Goal: Use online tool/utility: Utilize a website feature to perform a specific function

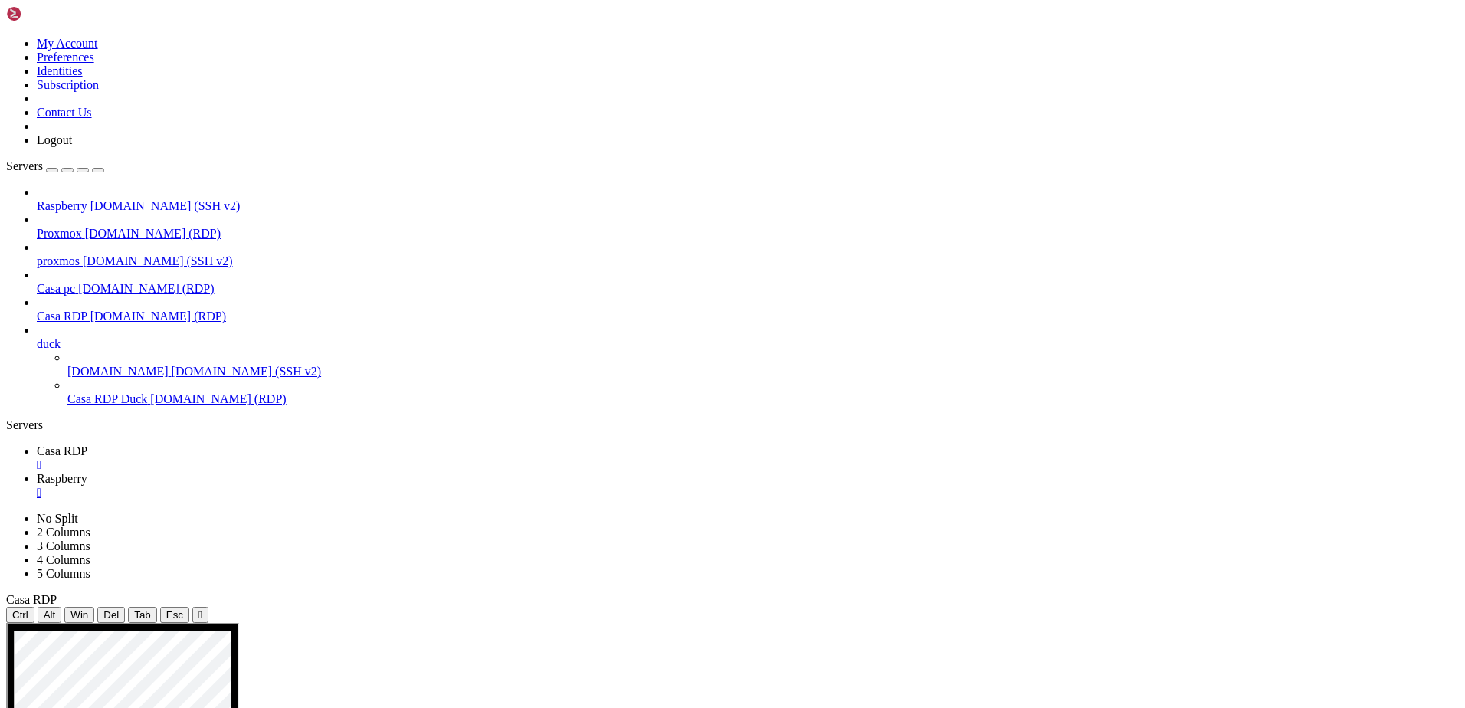
click at [388, 486] on div "" at bounding box center [748, 493] width 1422 height 14
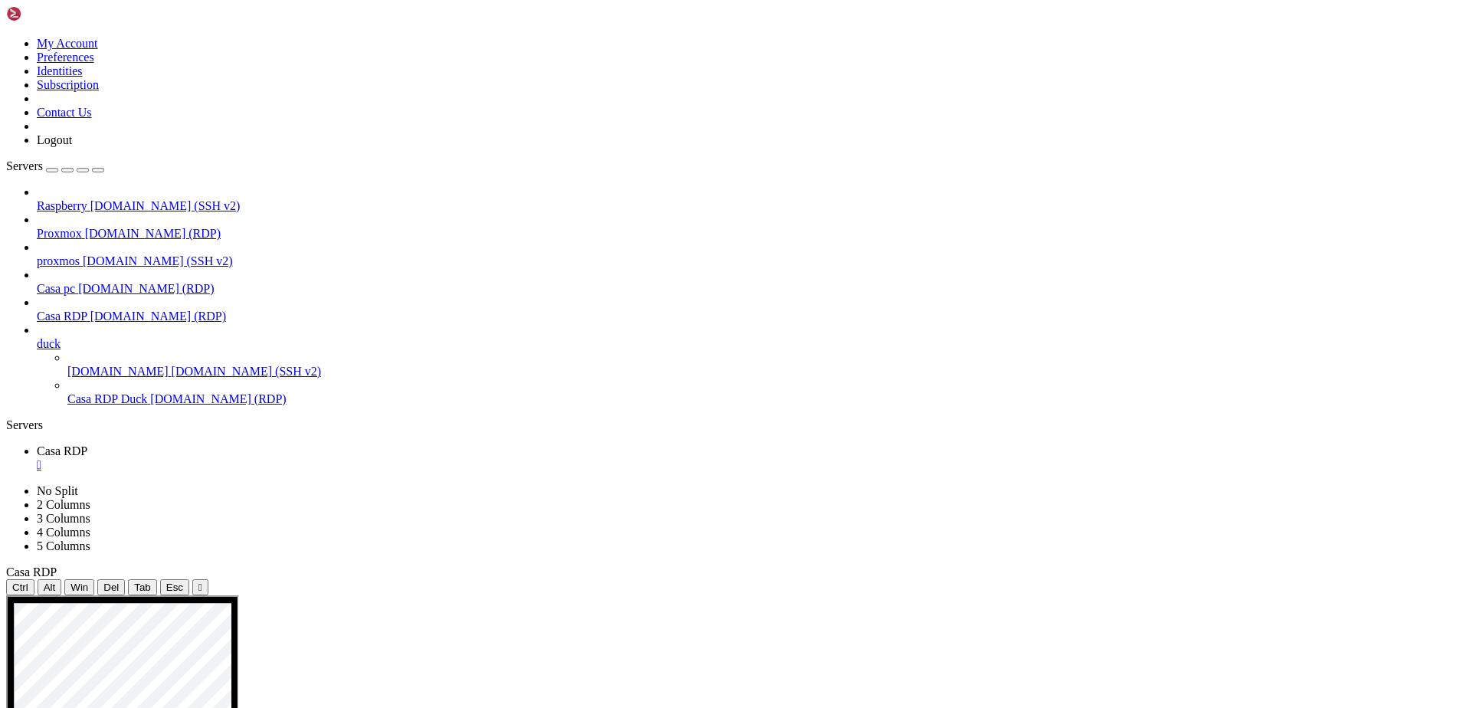
drag, startPoint x: 453, startPoint y: 860, endPoint x: 1705, endPoint y: 1261, distance: 1314.9
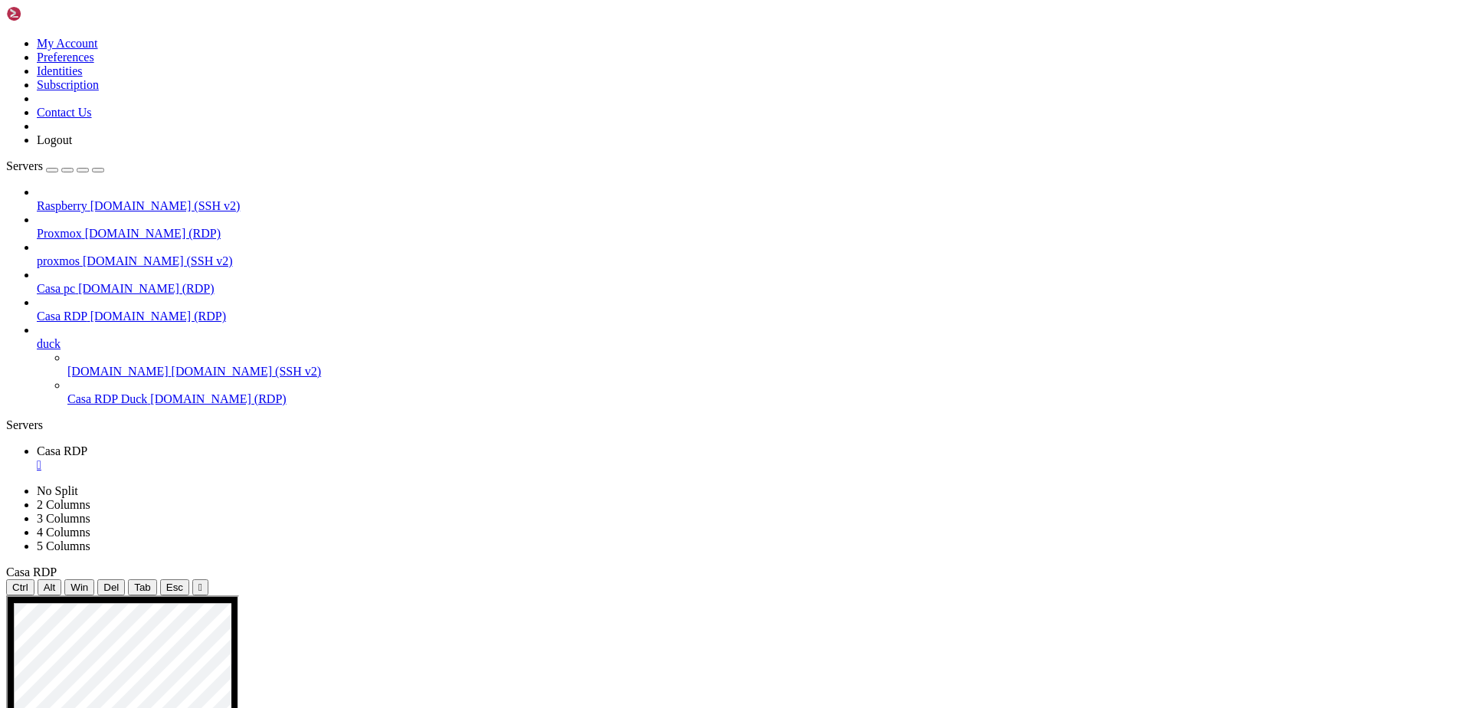
drag, startPoint x: 453, startPoint y: 777, endPoint x: 568, endPoint y: 800, distance: 117.9
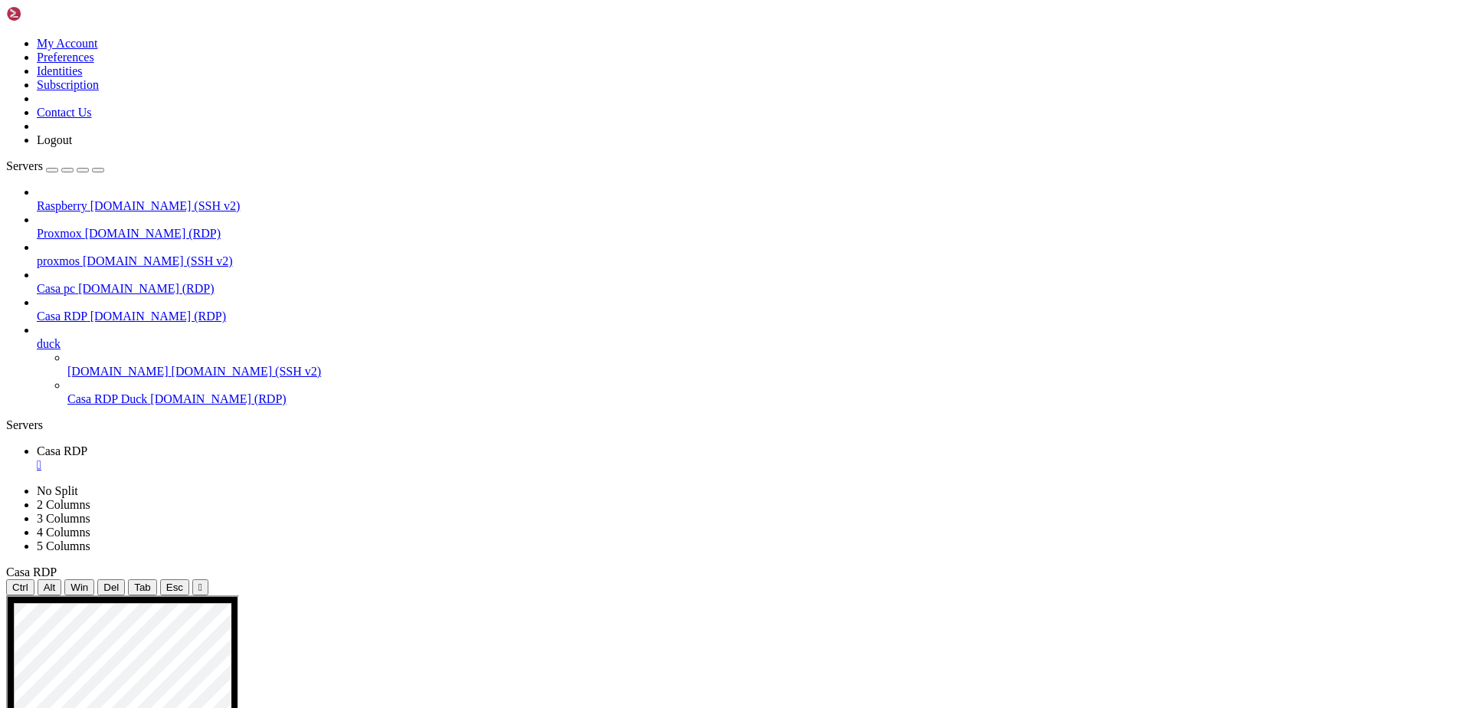
drag, startPoint x: 453, startPoint y: 777, endPoint x: 693, endPoint y: 800, distance: 240.9
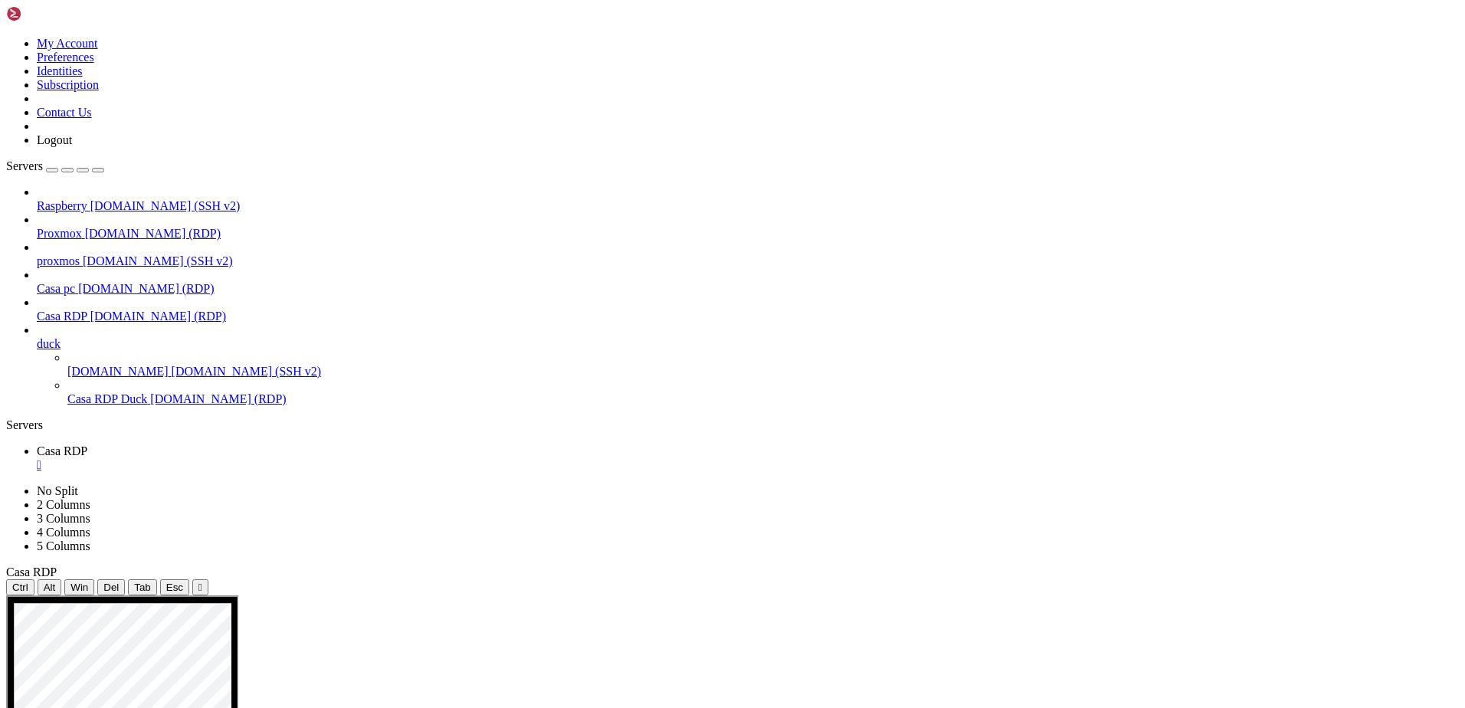
drag, startPoint x: 1164, startPoint y: 1146, endPoint x: 400, endPoint y: 1130, distance: 764.6
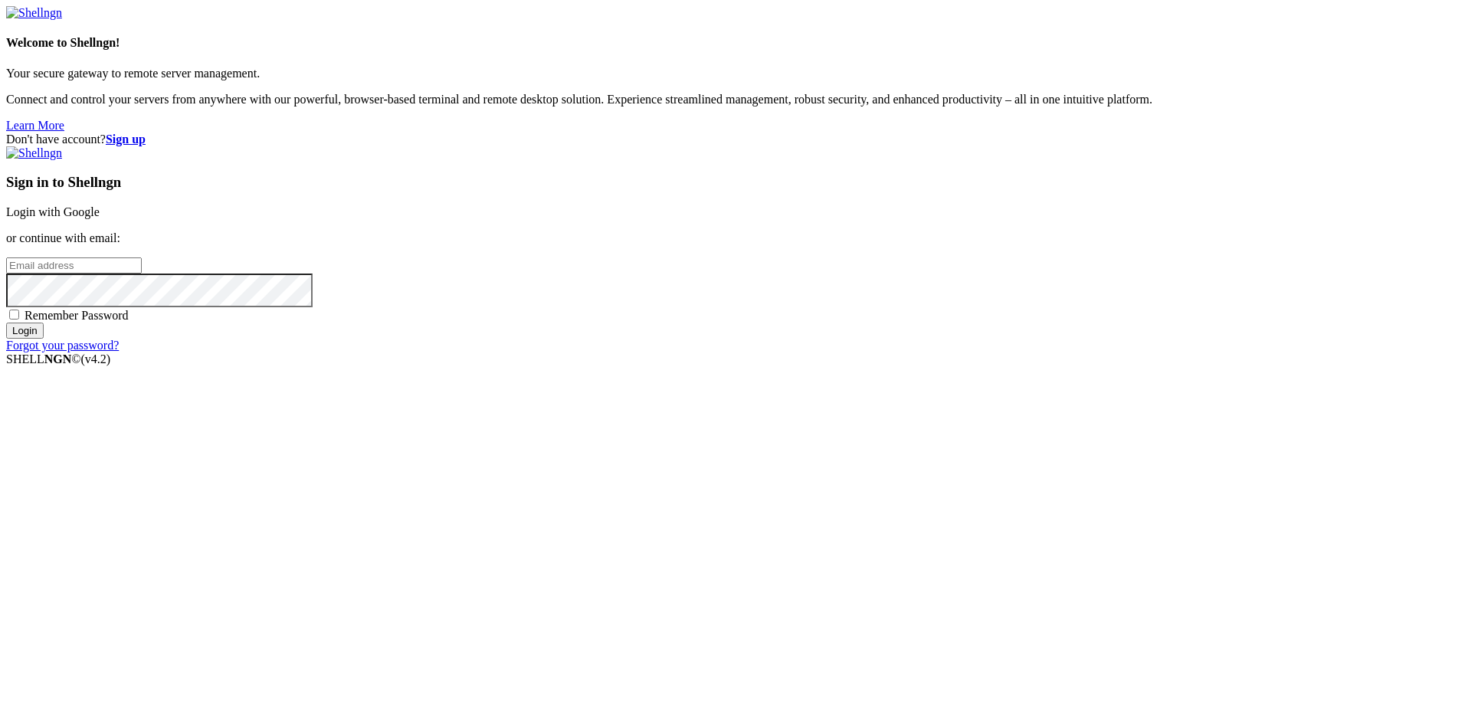
click at [100, 218] on link "Login with Google" at bounding box center [52, 211] width 93 height 13
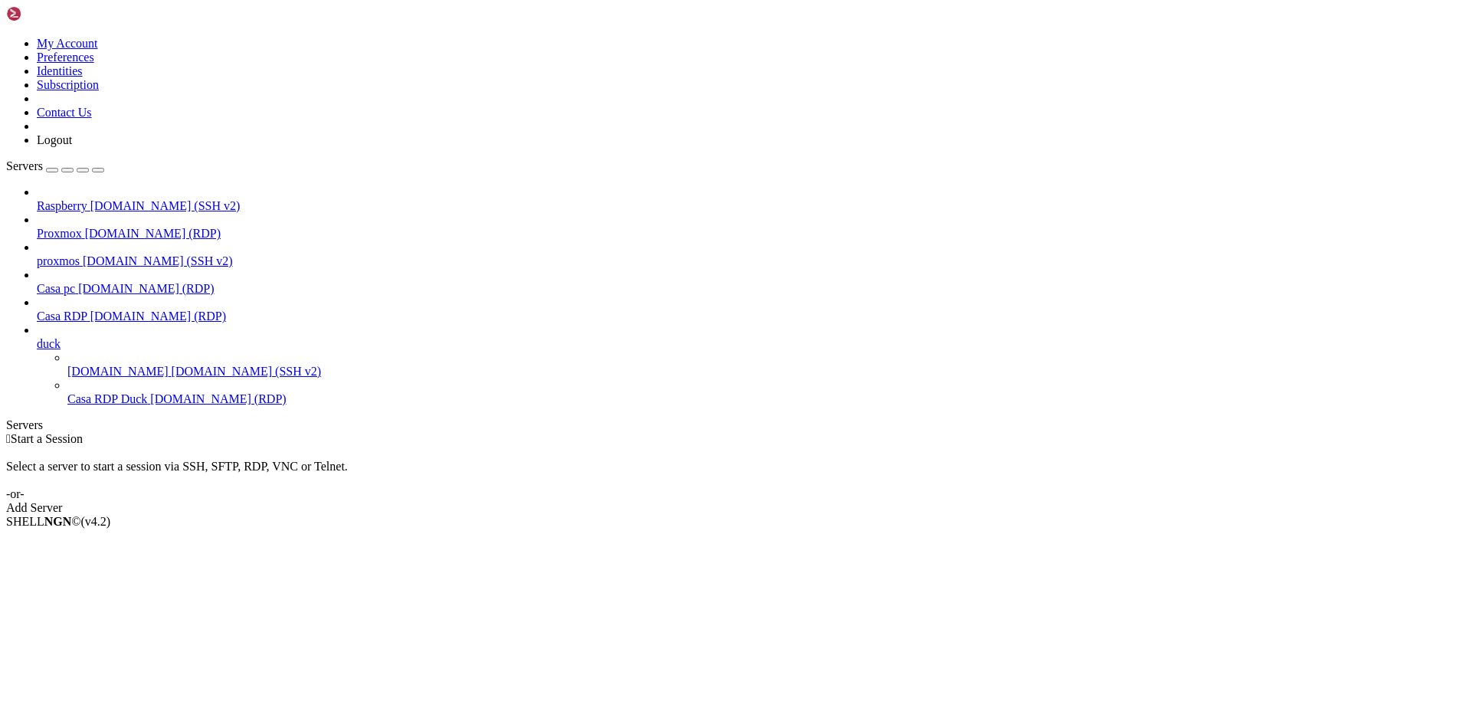
click at [93, 309] on span "[DOMAIN_NAME] (RDP)" at bounding box center [158, 315] width 136 height 13
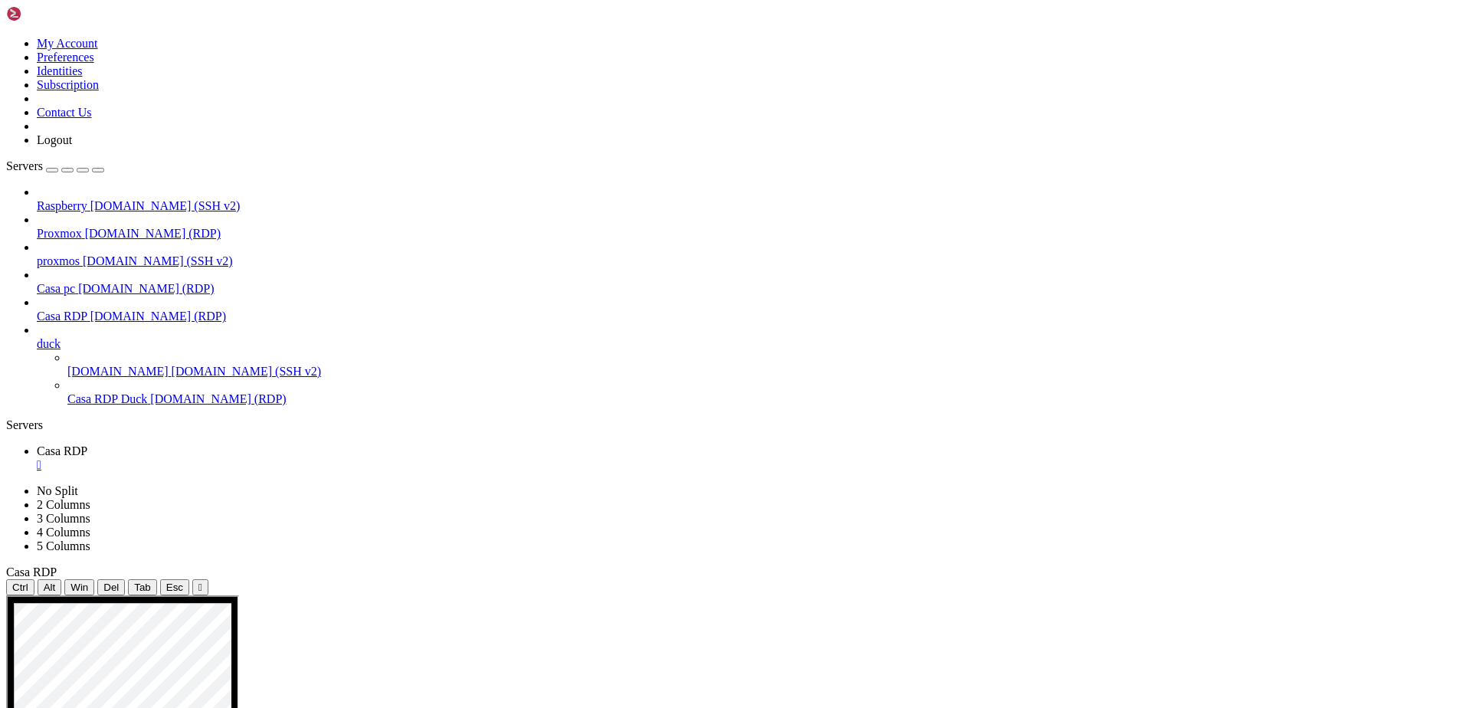
drag, startPoint x: 377, startPoint y: 687, endPoint x: 127, endPoint y: 684, distance: 249.7
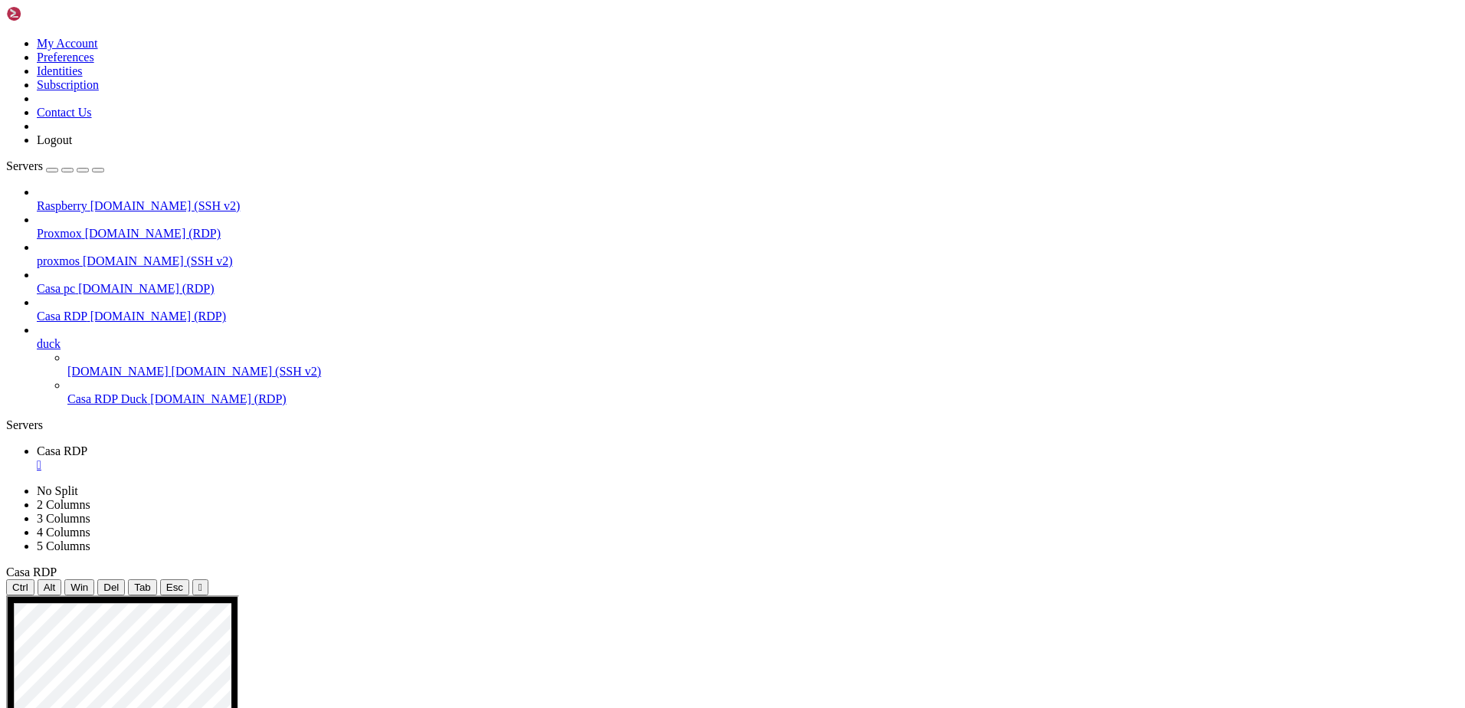
drag, startPoint x: 359, startPoint y: 692, endPoint x: 544, endPoint y: 702, distance: 184.8
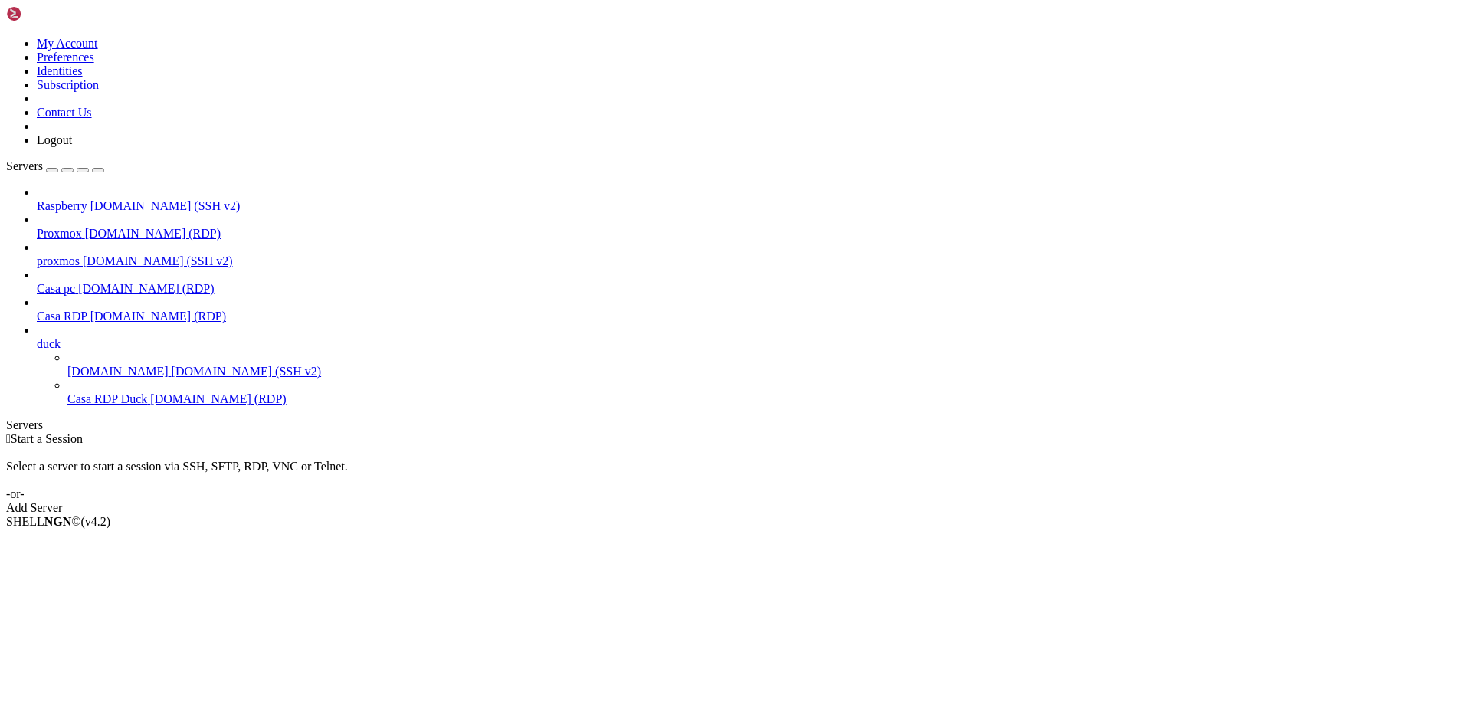
click at [61, 309] on span "Casa RDP" at bounding box center [62, 315] width 51 height 13
click at [59, 309] on span "Casa RDP" at bounding box center [62, 315] width 51 height 13
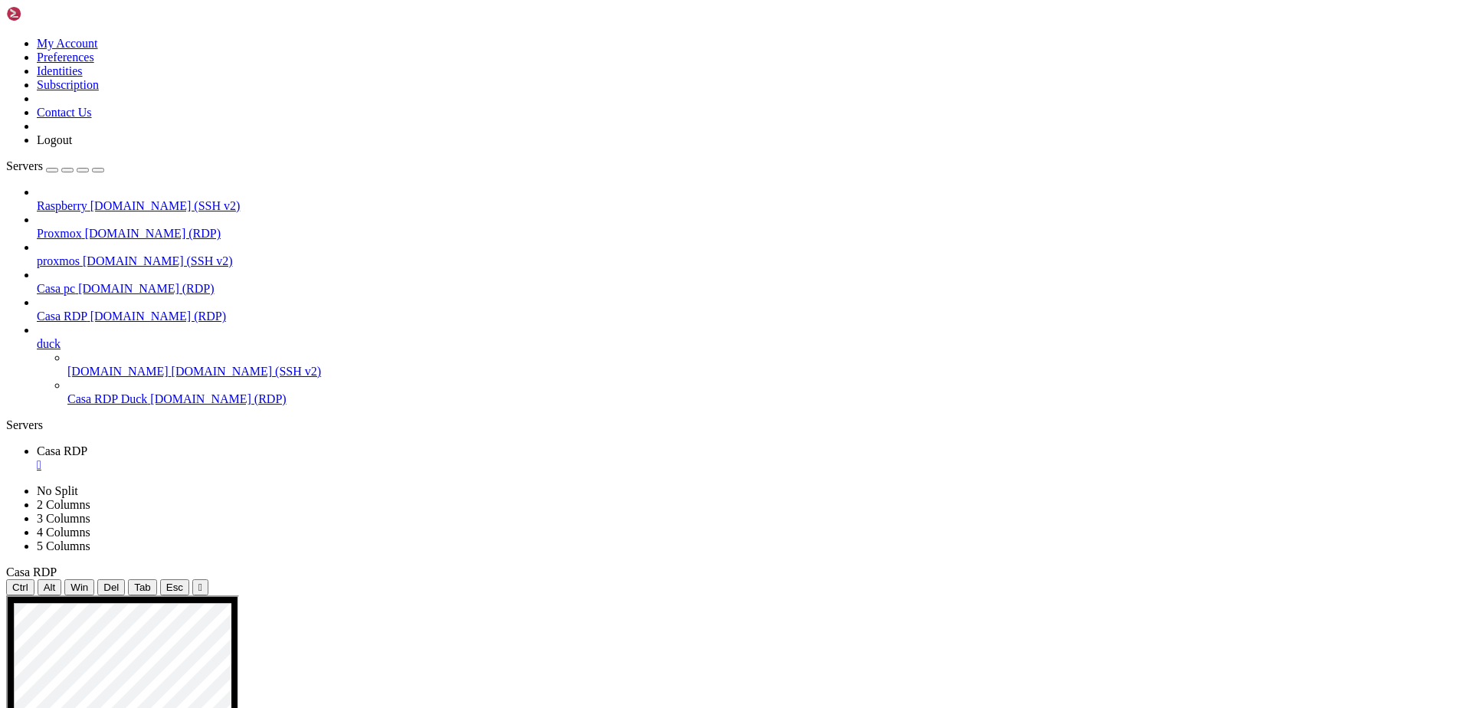
drag, startPoint x: 538, startPoint y: 1072, endPoint x: 548, endPoint y: 1075, distance: 10.2
